Goal: Task Accomplishment & Management: Manage account settings

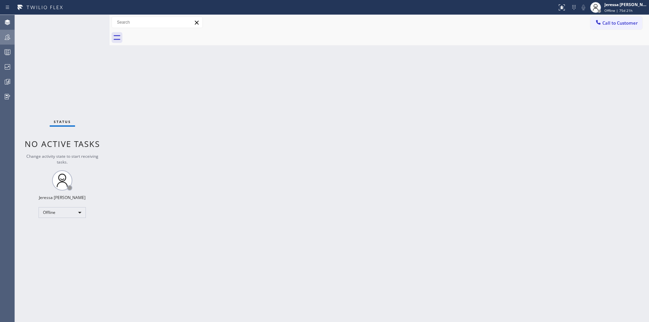
click at [11, 37] on div at bounding box center [7, 37] width 15 height 8
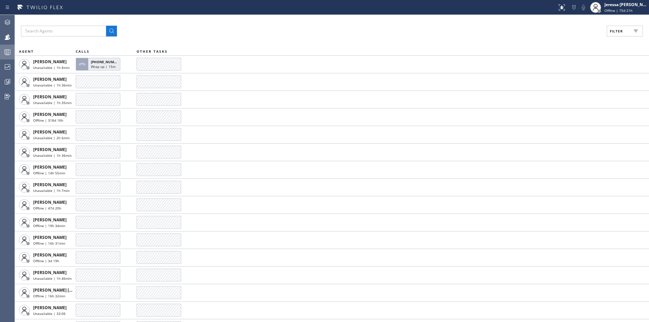
click at [6, 56] on div at bounding box center [7, 52] width 15 height 14
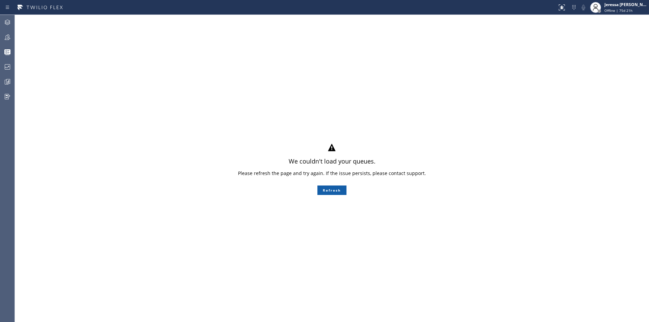
click at [331, 191] on button "Refresh" at bounding box center [332, 190] width 29 height 9
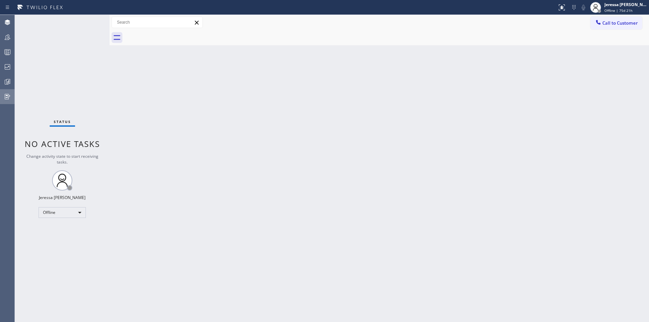
drag, startPoint x: 7, startPoint y: 86, endPoint x: 11, endPoint y: 90, distance: 5.5
click at [7, 86] on div at bounding box center [7, 82] width 15 height 14
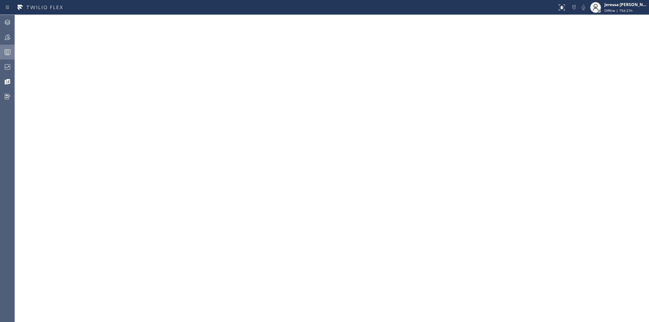
click at [2, 48] on div at bounding box center [7, 52] width 15 height 14
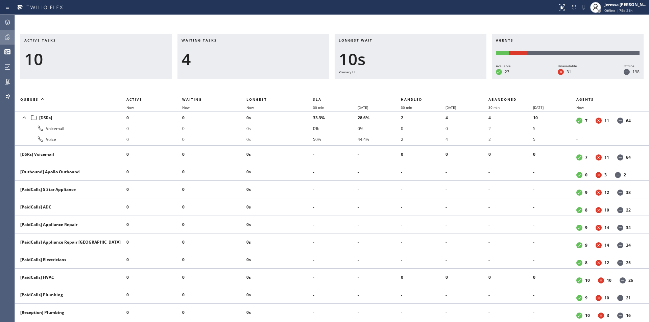
click at [5, 40] on icon at bounding box center [7, 37] width 8 height 8
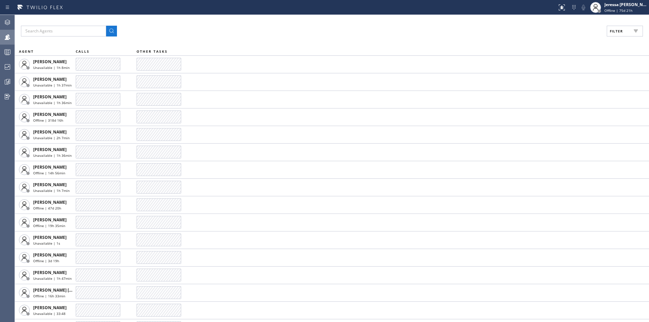
click at [634, 29] on icon at bounding box center [636, 31] width 8 height 8
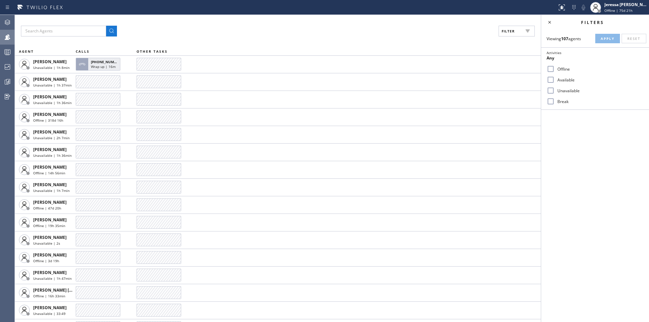
click at [577, 80] on label "Available" at bounding box center [599, 80] width 89 height 6
click at [555, 80] on input "Available" at bounding box center [551, 80] width 8 height 8
checkbox input "true"
click at [616, 39] on button "Apply" at bounding box center [608, 38] width 25 height 9
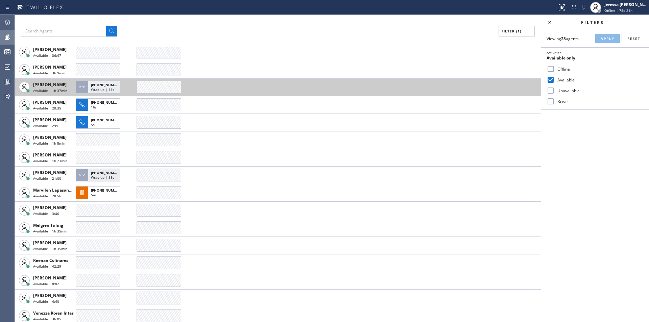
scroll to position [138, 0]
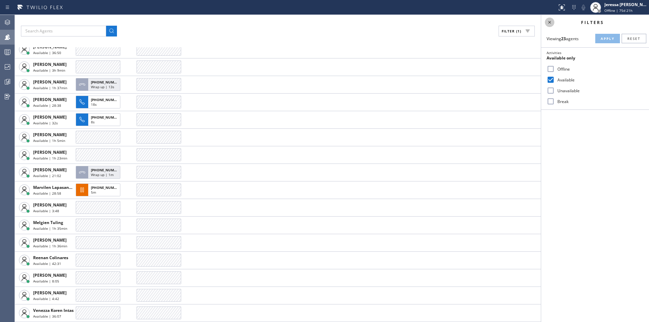
click at [551, 21] on icon at bounding box center [550, 22] width 8 height 8
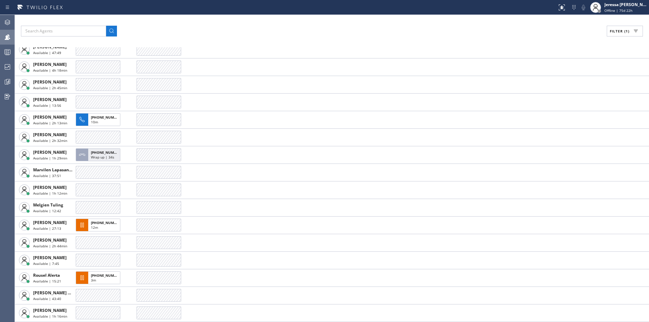
scroll to position [120, 0]
